Goal: Transaction & Acquisition: Purchase product/service

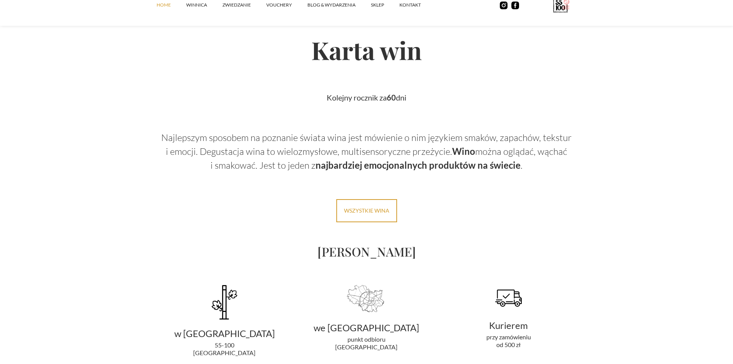
scroll to position [1347, 0]
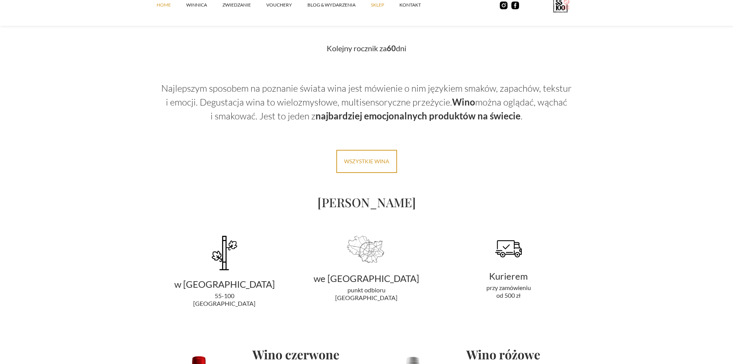
click at [381, 7] on link "SKLEP" at bounding box center [385, 4] width 28 height 23
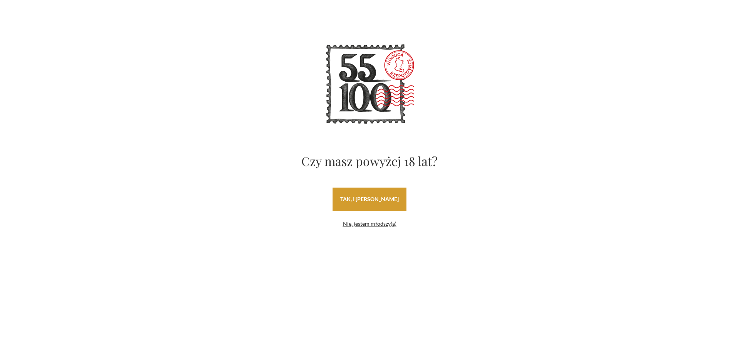
click at [367, 199] on link "tak, i uwielbiam wino" at bounding box center [370, 198] width 74 height 23
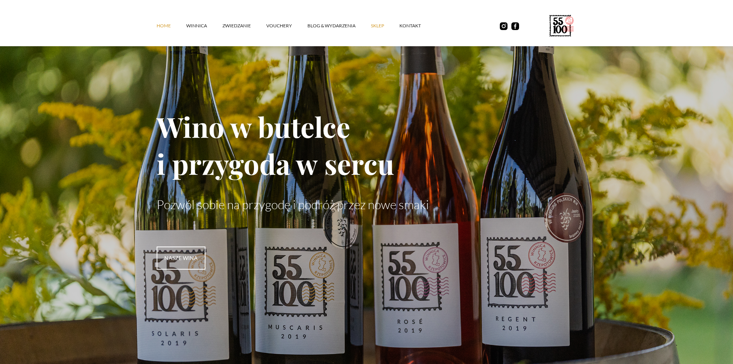
click at [371, 24] on link "SKLEP" at bounding box center [385, 25] width 28 height 23
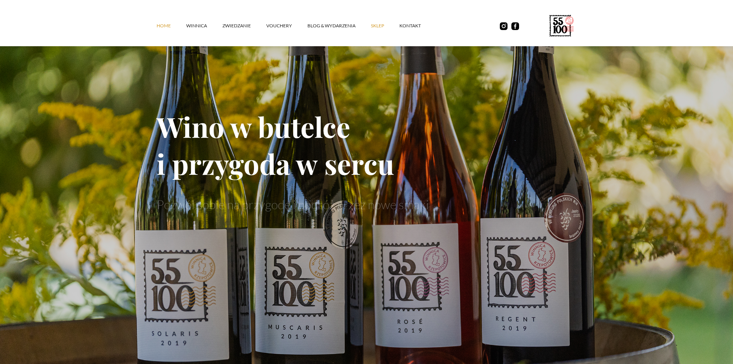
click at [375, 23] on link "SKLEP" at bounding box center [385, 25] width 28 height 23
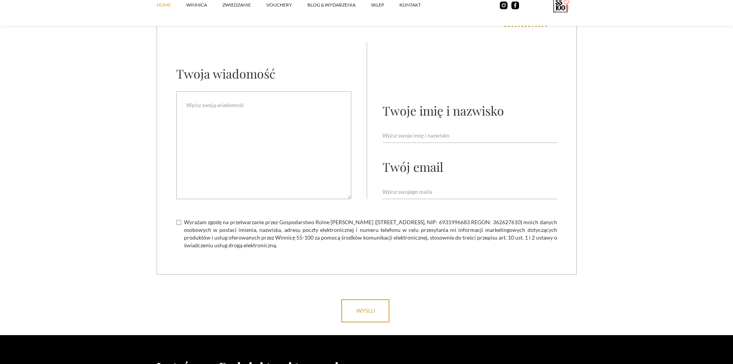
scroll to position [3077, 0]
